Goal: Find specific page/section: Find specific page/section

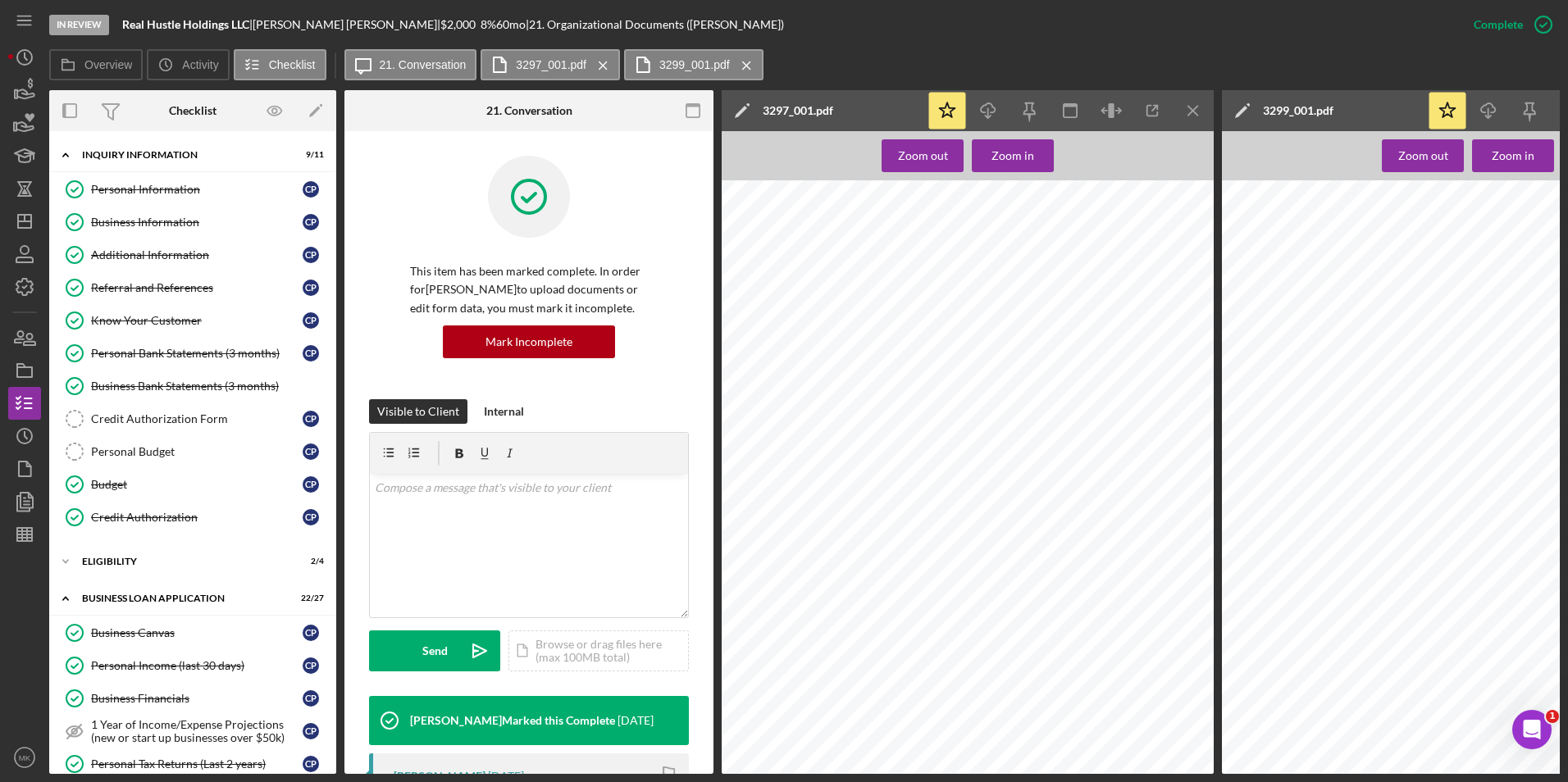
scroll to position [533, 0]
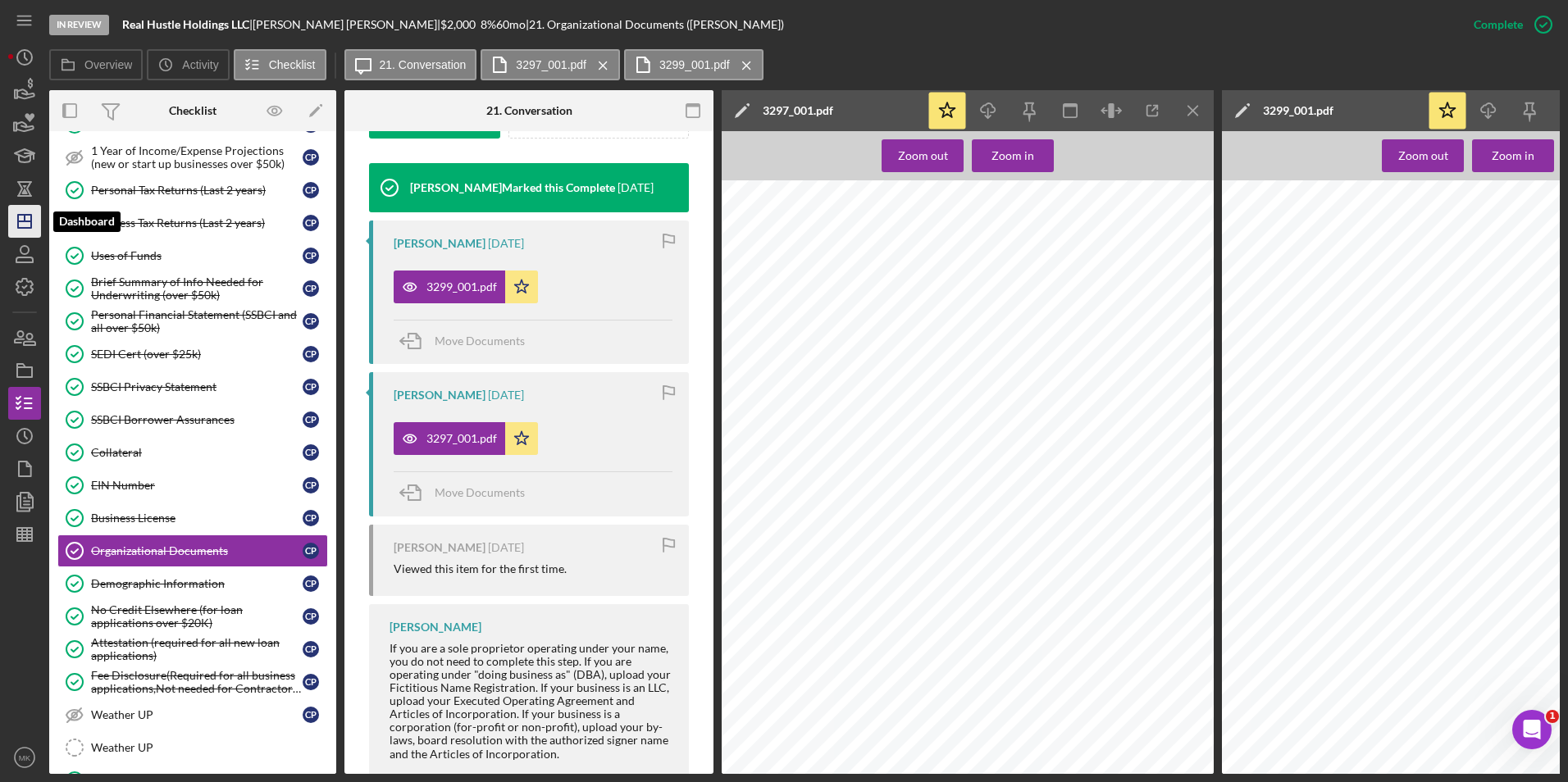
click at [32, 225] on icon "Icon/Dashboard" at bounding box center [24, 221] width 41 height 41
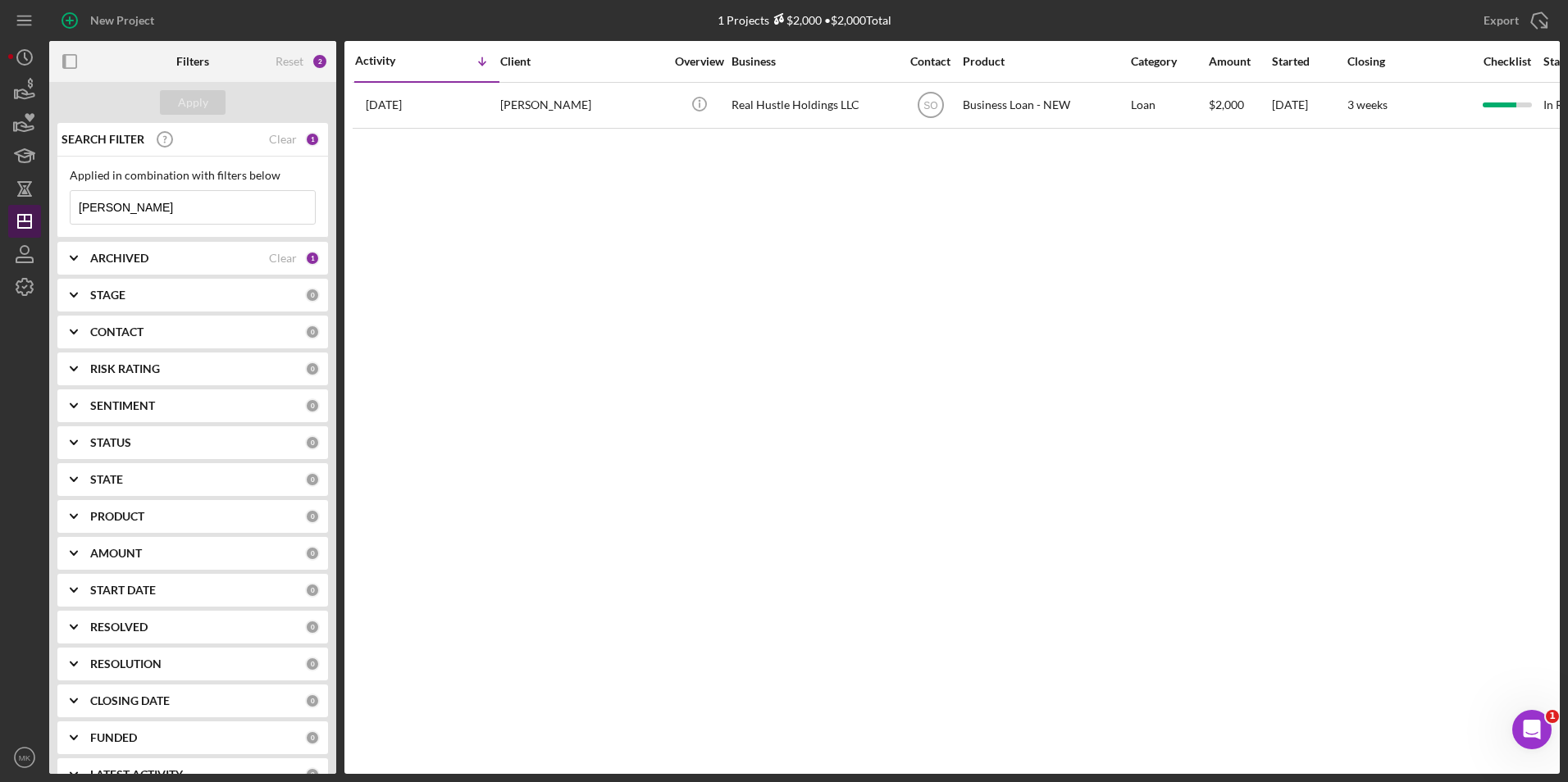
drag, startPoint x: 142, startPoint y: 217, endPoint x: 36, endPoint y: 208, distance: 106.4
click at [37, 208] on div "New Project 1 Projects $2,000 • $2,000 Total [PERSON_NAME] Export Icon/Export F…" at bounding box center [784, 386] width 1551 height 774
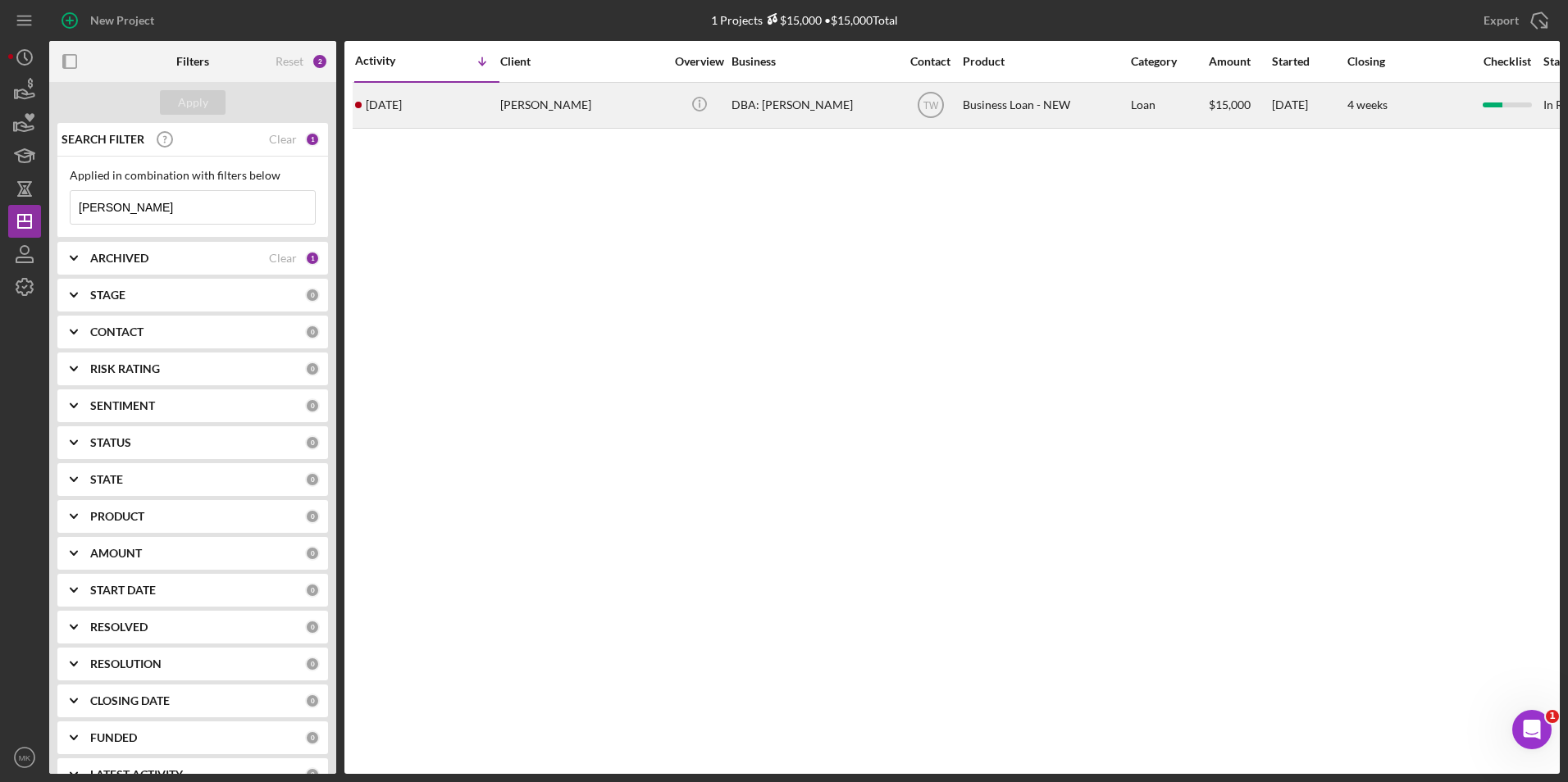
type input "[PERSON_NAME]"
click at [522, 127] on div "[PERSON_NAME]" at bounding box center [582, 105] width 164 height 43
